Goal: Information Seeking & Learning: Learn about a topic

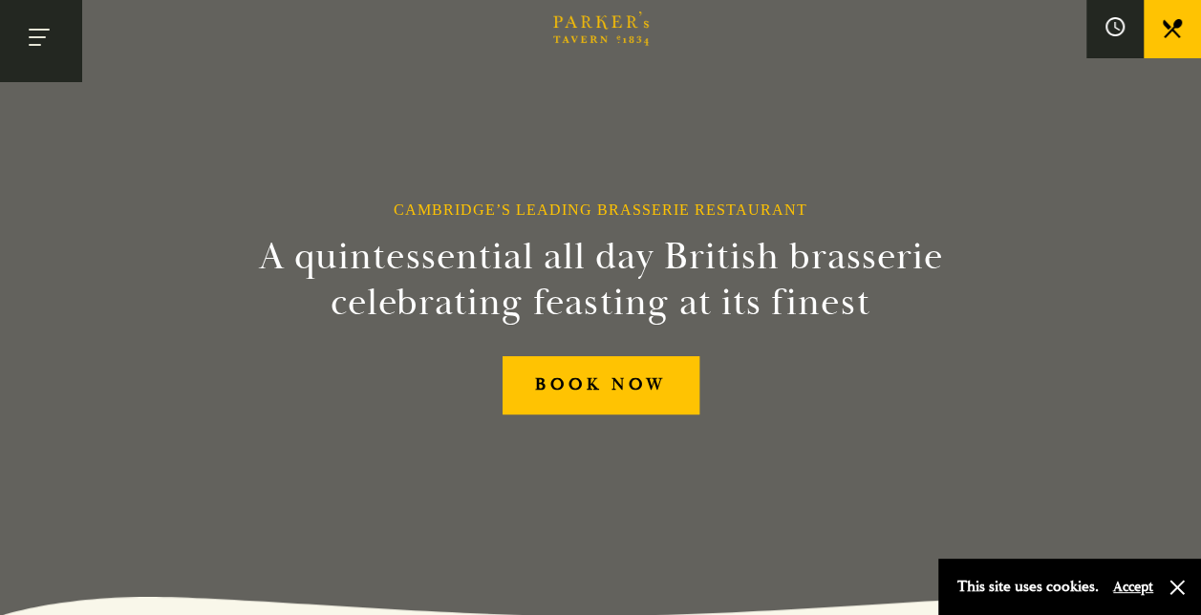
click at [45, 41] on button "Toggle navigation" at bounding box center [40, 40] width 81 height 81
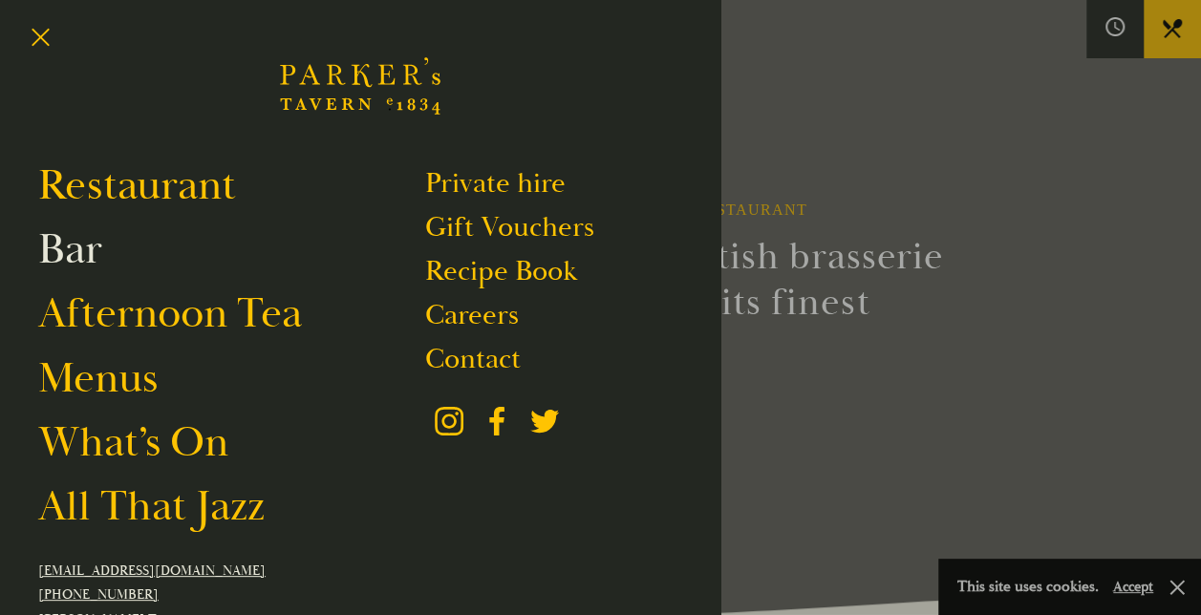
click at [81, 255] on link "Bar" at bounding box center [70, 250] width 64 height 54
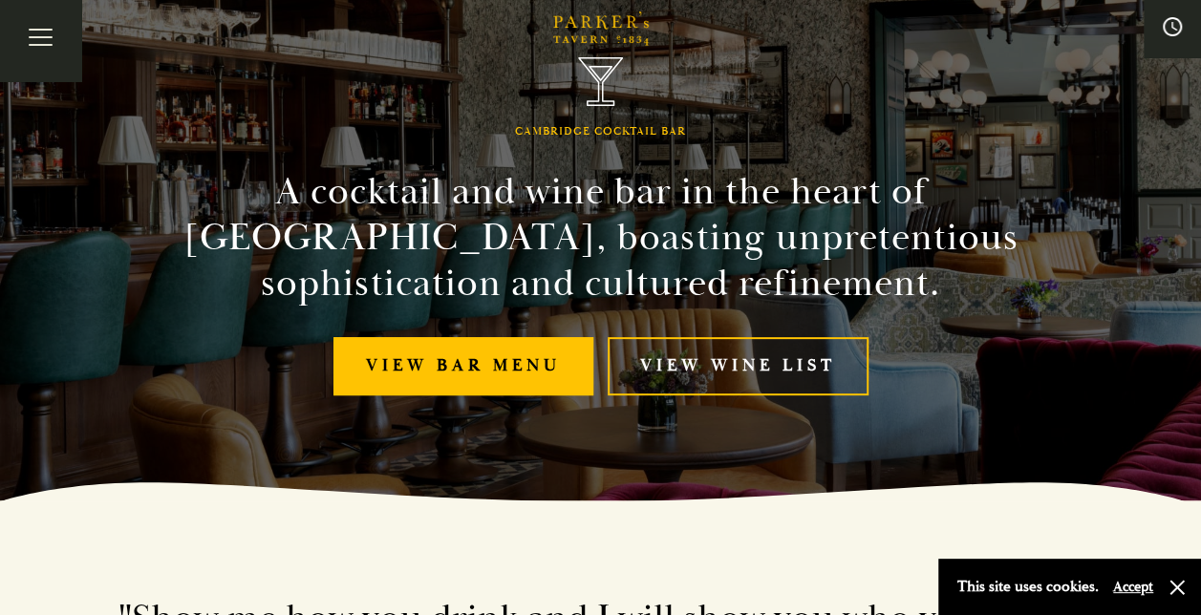
scroll to position [67, 0]
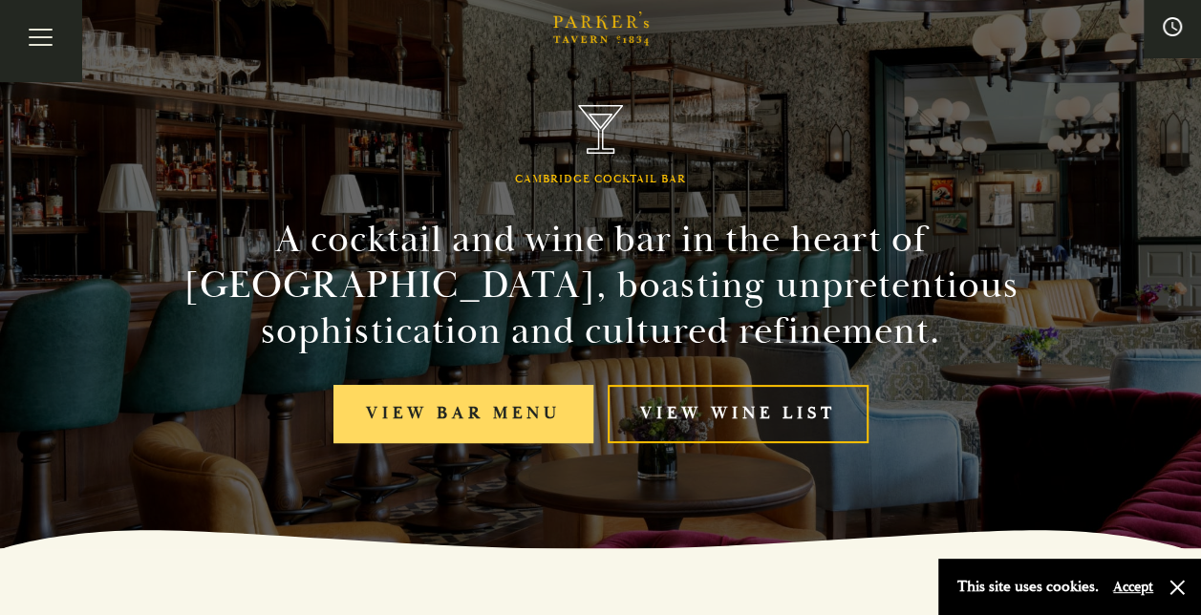
click at [415, 407] on link "View bar menu" at bounding box center [464, 414] width 260 height 58
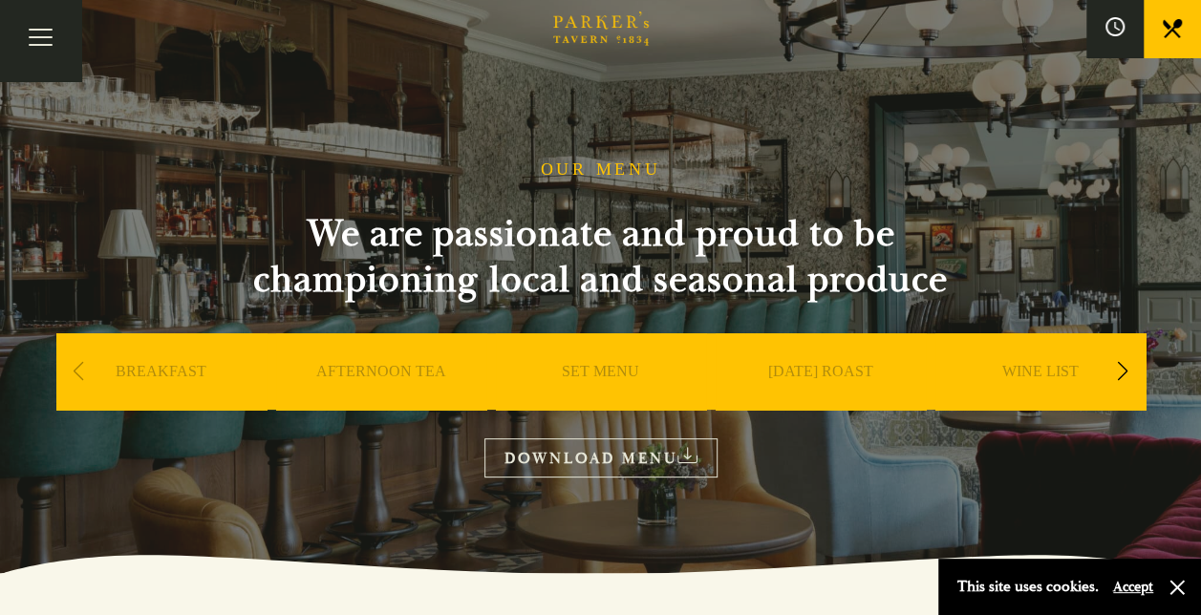
click at [1125, 367] on div "Next slide" at bounding box center [1123, 372] width 26 height 42
click at [824, 373] on link "BAR" at bounding box center [821, 400] width 32 height 76
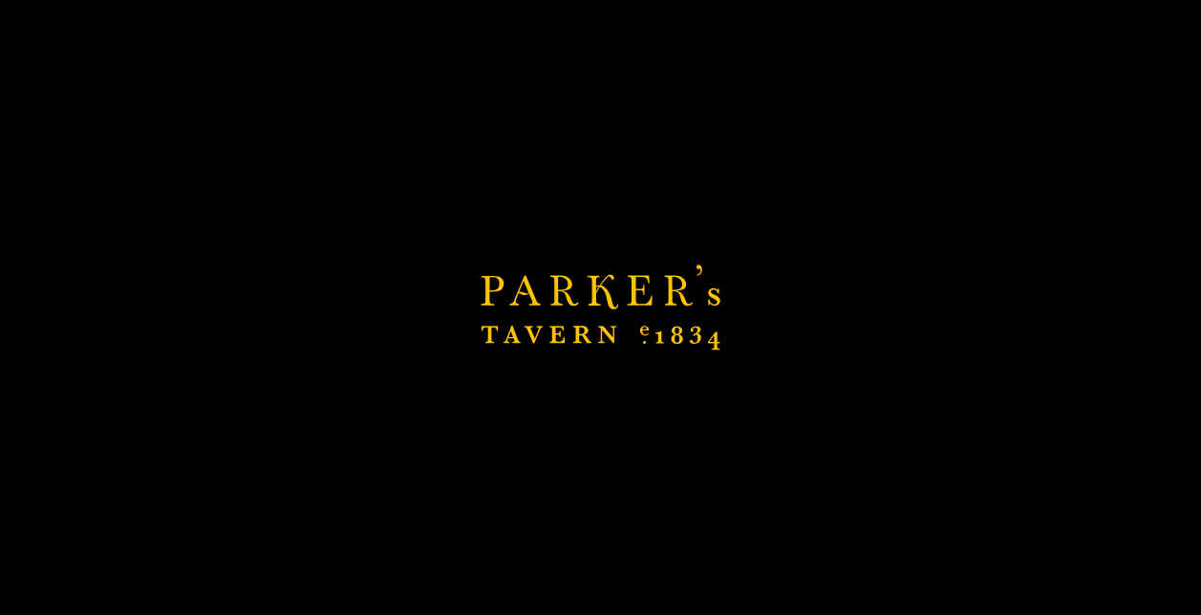
scroll to position [1164, 0]
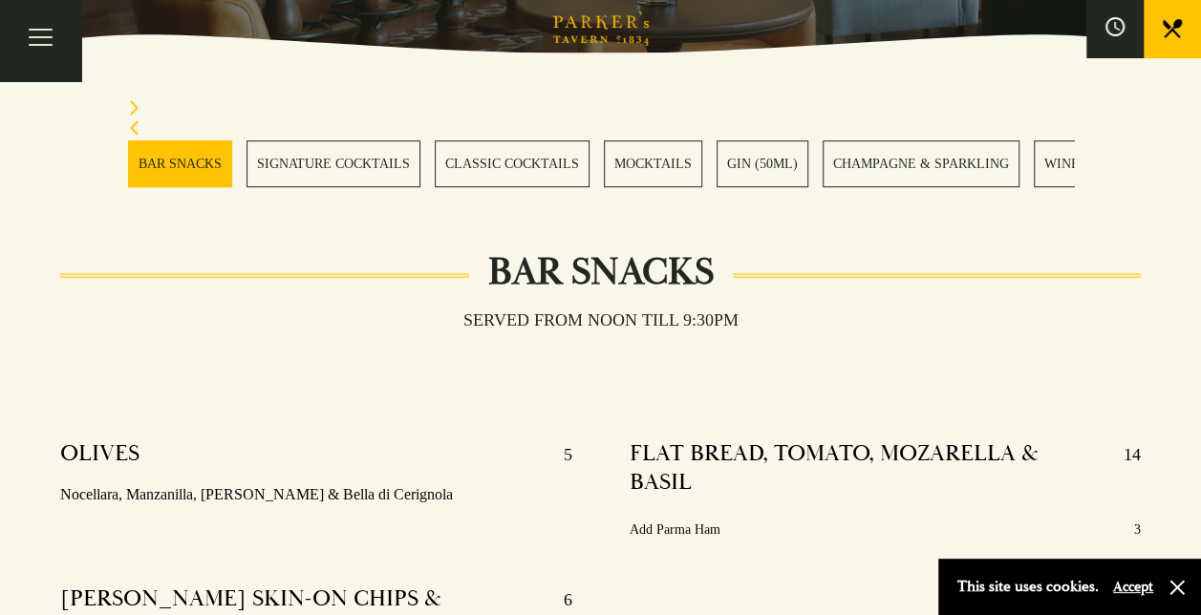
scroll to position [459, 0]
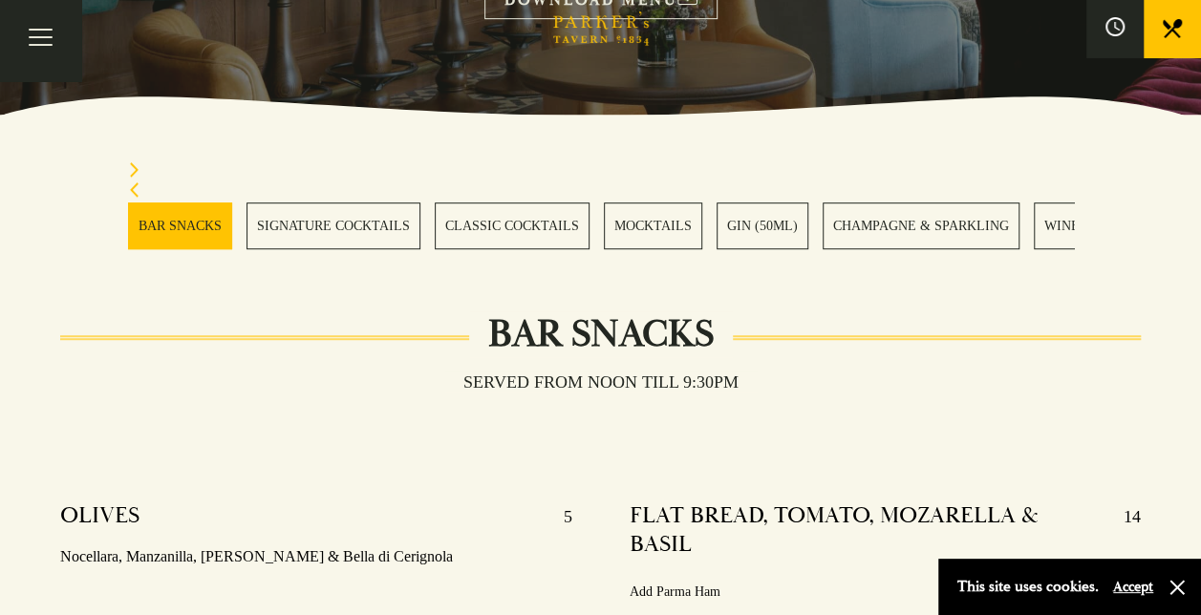
click at [138, 189] on icon "Previous slide" at bounding box center [134, 190] width 13 height 15
click at [135, 172] on icon "Next slide" at bounding box center [134, 169] width 9 height 15
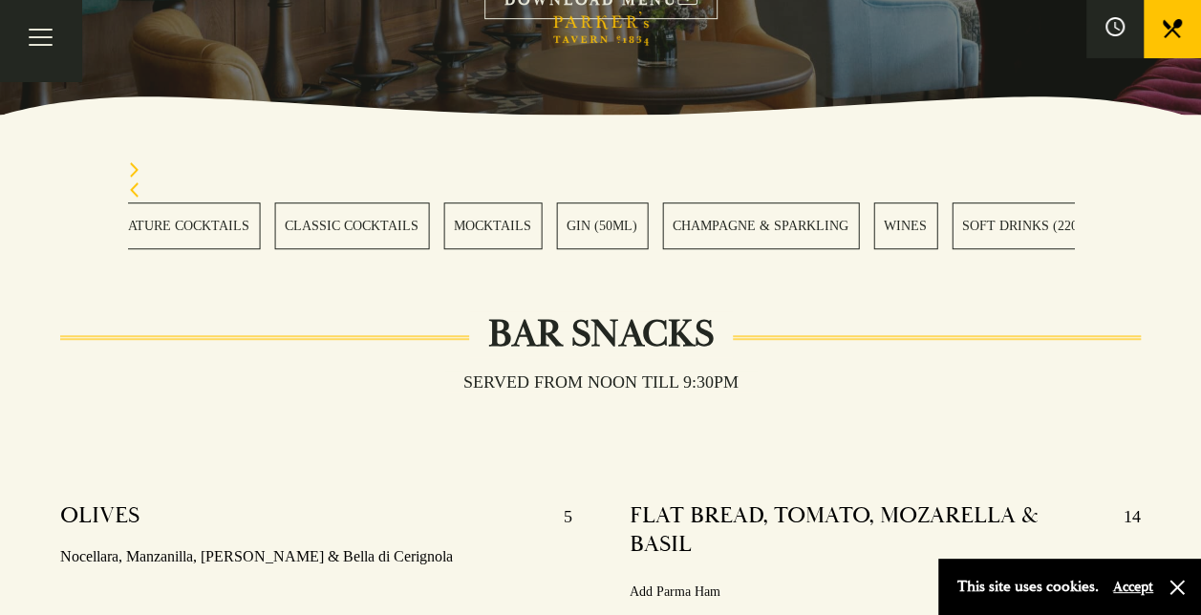
click at [135, 172] on icon "Next slide" at bounding box center [134, 169] width 9 height 15
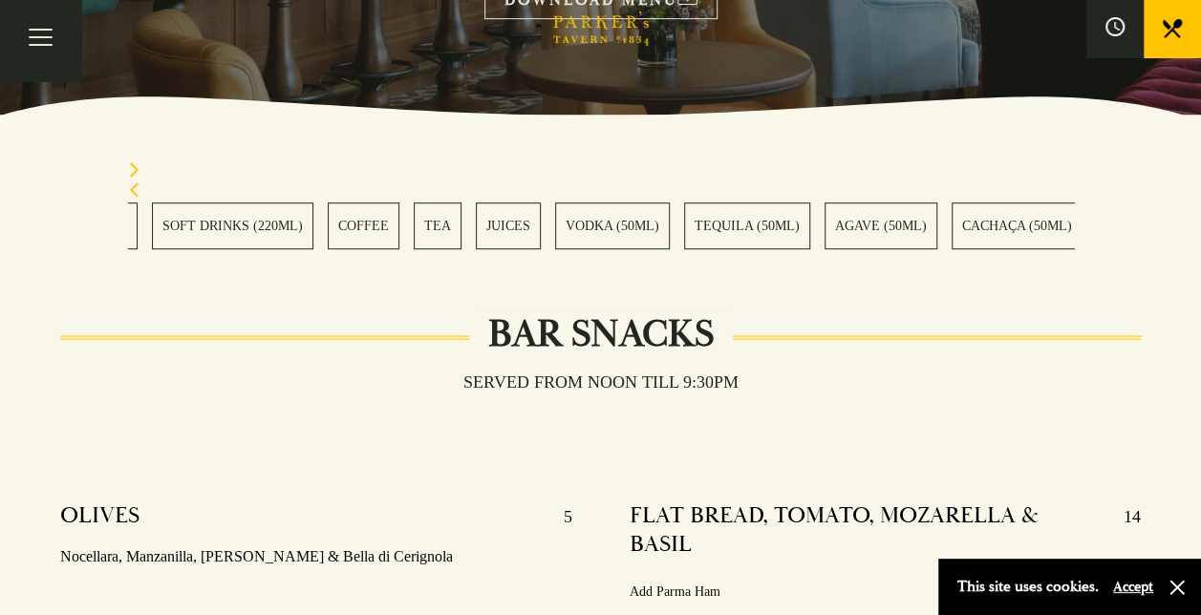
click at [135, 172] on icon "Next slide" at bounding box center [134, 169] width 9 height 15
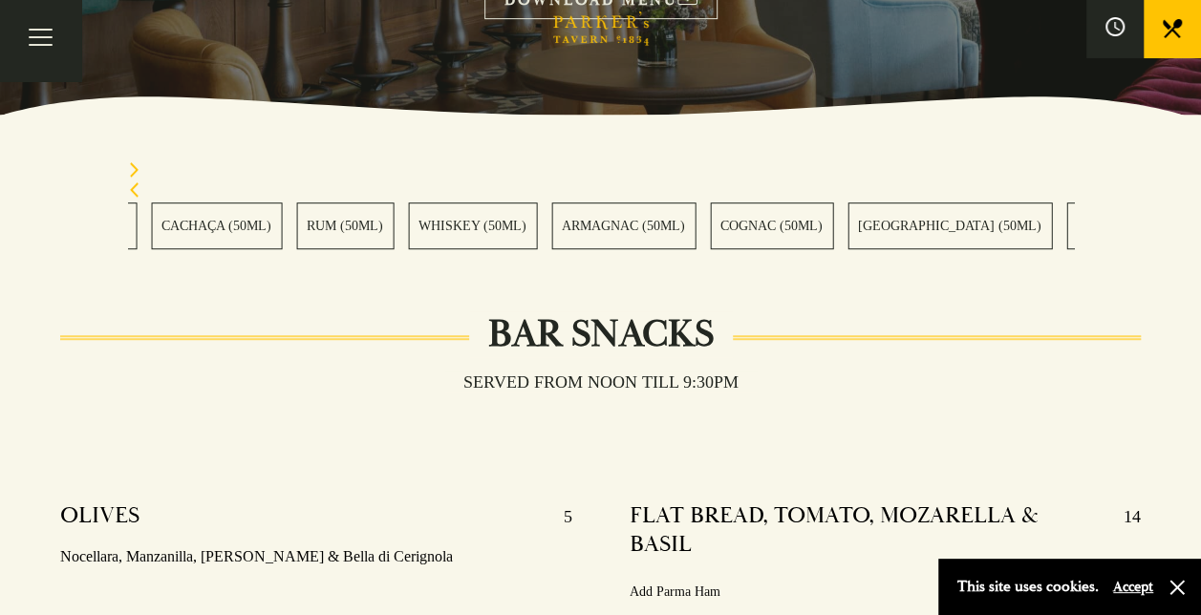
click at [135, 172] on icon "Next slide" at bounding box center [134, 169] width 9 height 15
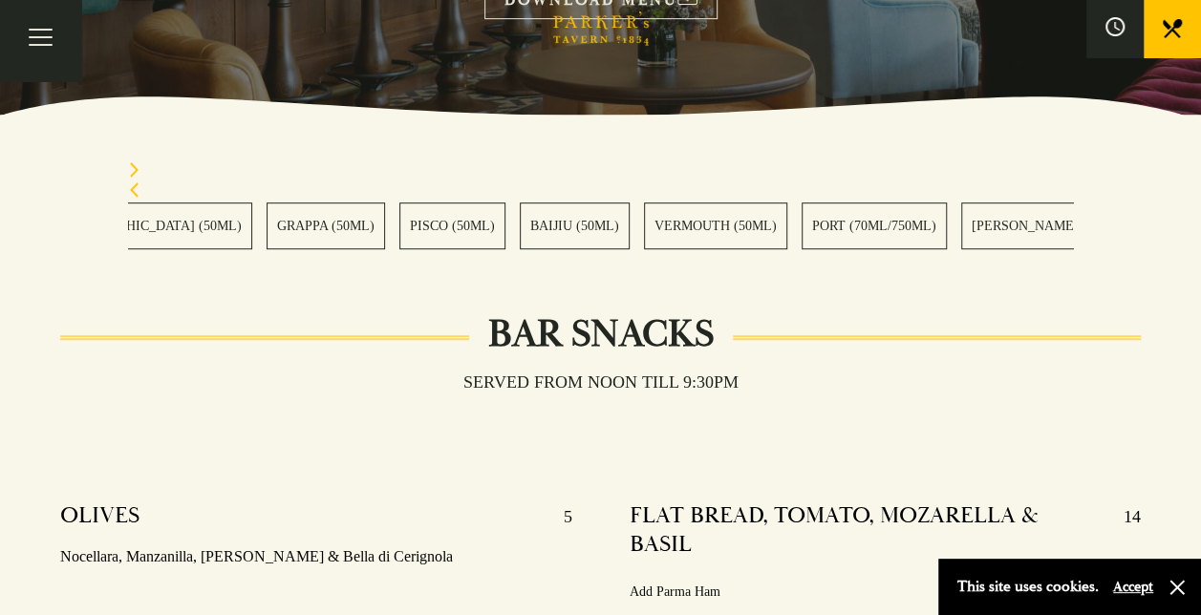
click at [135, 172] on icon "Next slide" at bounding box center [134, 169] width 9 height 15
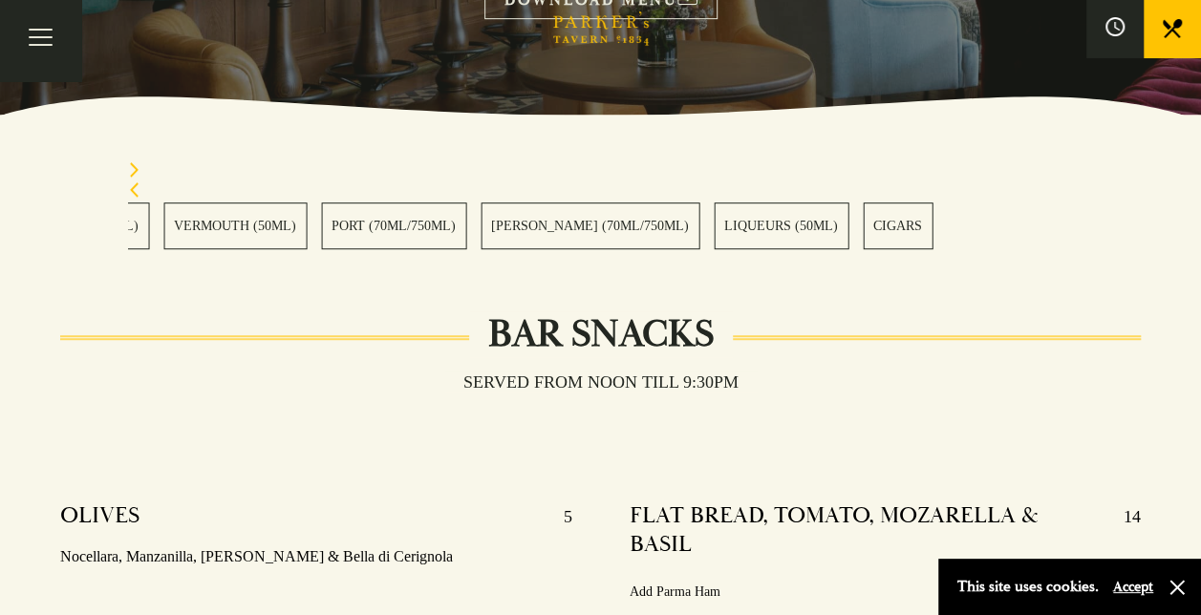
click at [863, 231] on link "CIGARS" at bounding box center [898, 226] width 70 height 47
